Goal: Navigation & Orientation: Find specific page/section

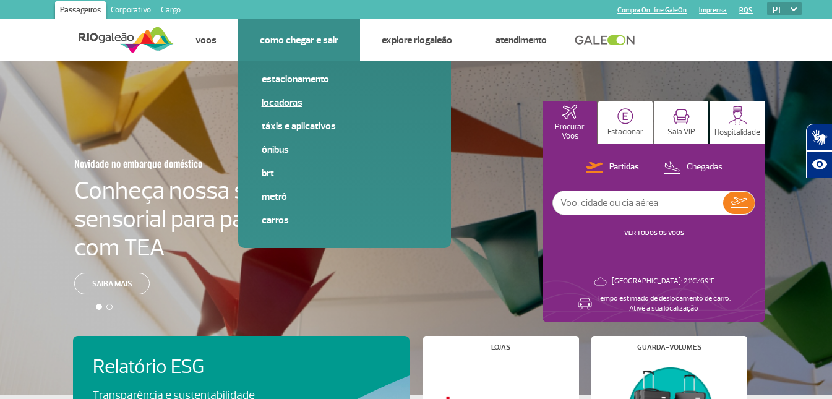
click at [319, 98] on link "Locadoras" at bounding box center [345, 103] width 166 height 14
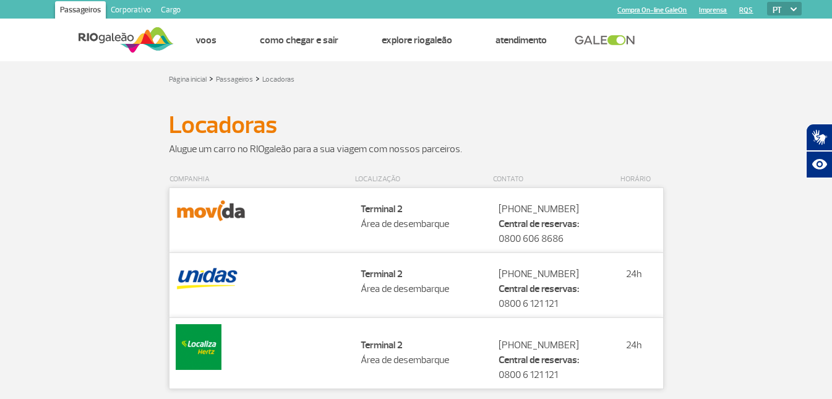
click at [176, 7] on link "Cargo" at bounding box center [171, 11] width 30 height 20
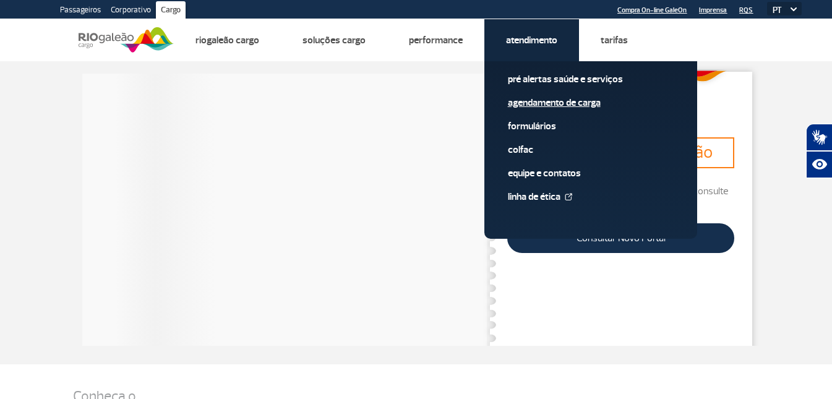
click at [528, 104] on link "Agendamento de Carga" at bounding box center [591, 103] width 166 height 14
